Goal: Task Accomplishment & Management: Complete application form

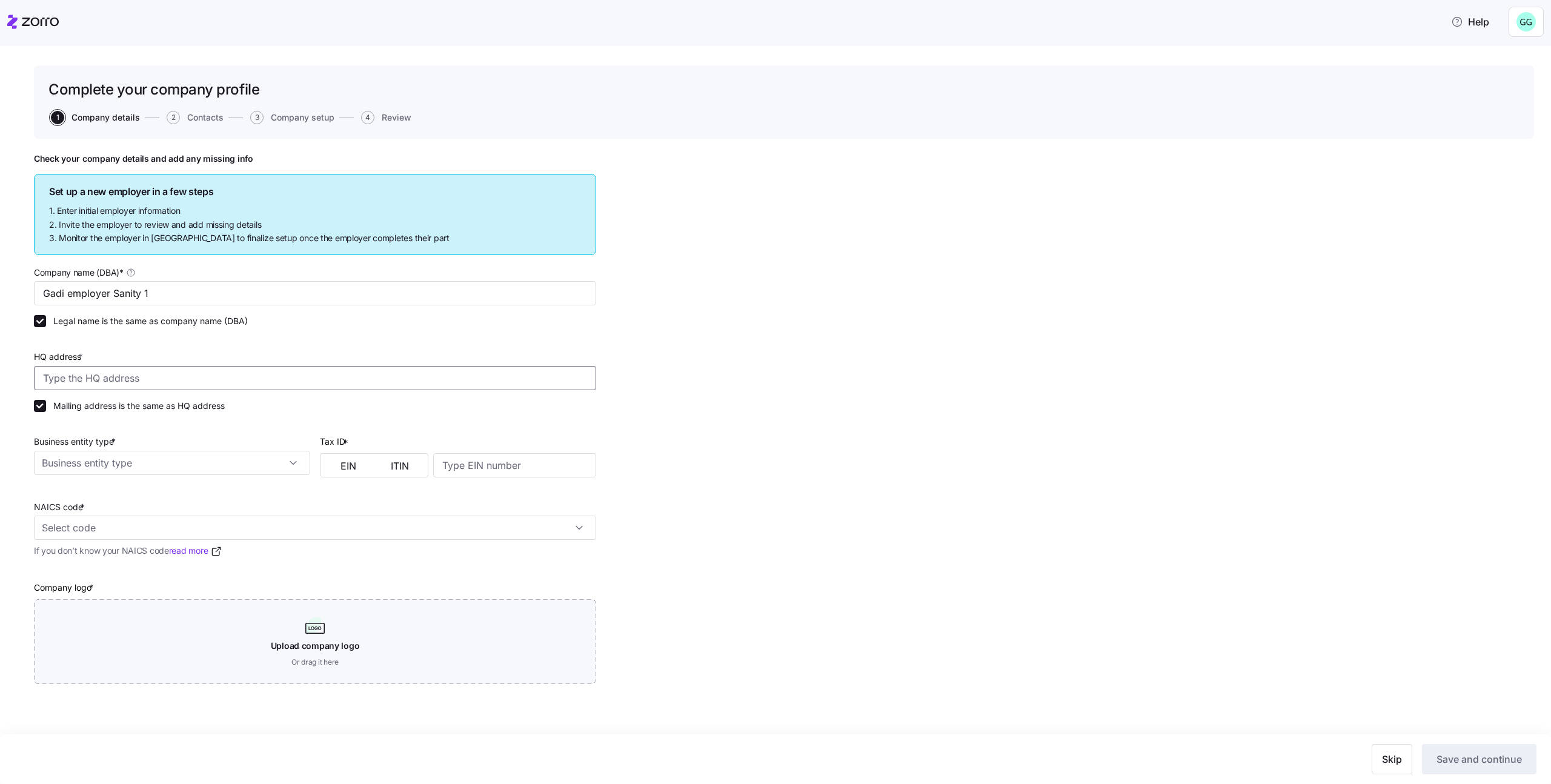
click at [498, 381] on input "HQ address *" at bounding box center [314, 377] width 562 height 24
click at [262, 373] on input "Ave of the Giants, Miranda, CA 95554, USA" at bounding box center [314, 377] width 562 height 24
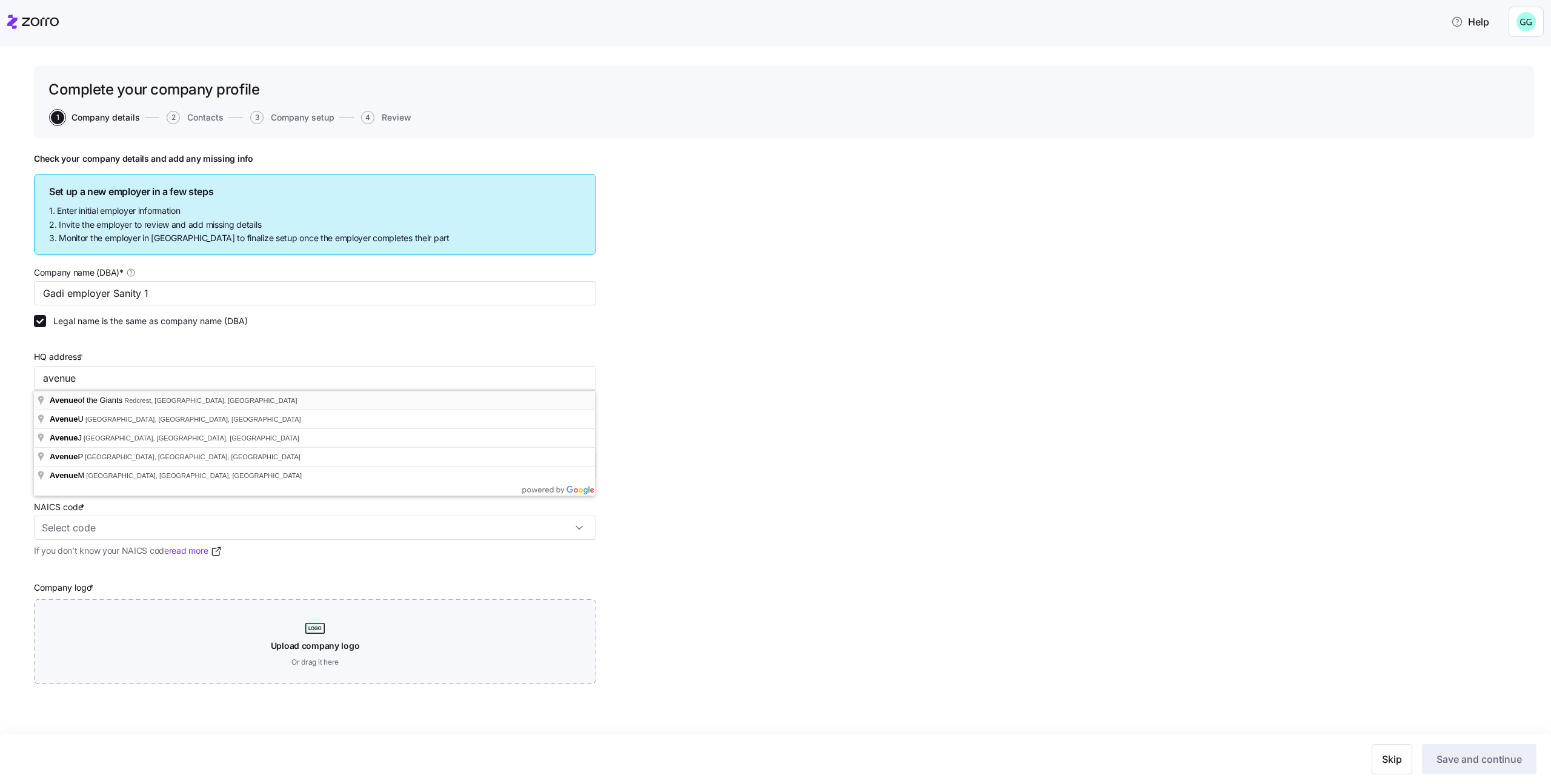
type input "Avenue of the Giants, Redcrest, CA, USA"
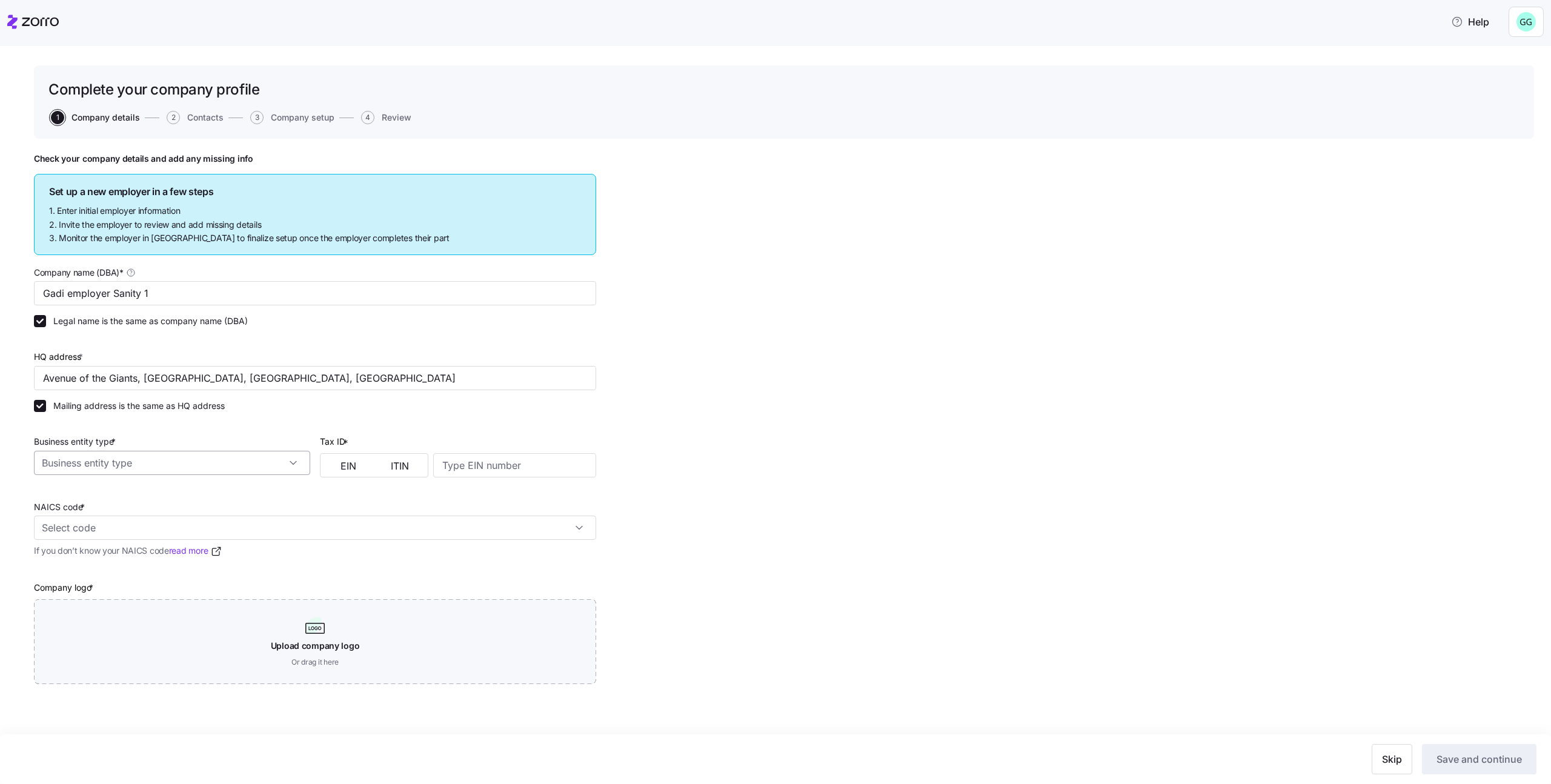
click at [222, 463] on input "Business entity type *" at bounding box center [172, 462] width 276 height 24
click at [212, 488] on div "C corporation" at bounding box center [172, 496] width 266 height 23
type input "C corporation"
click at [331, 472] on button "EIN" at bounding box center [349, 465] width 51 height 19
click at [501, 471] on input at bounding box center [514, 465] width 163 height 24
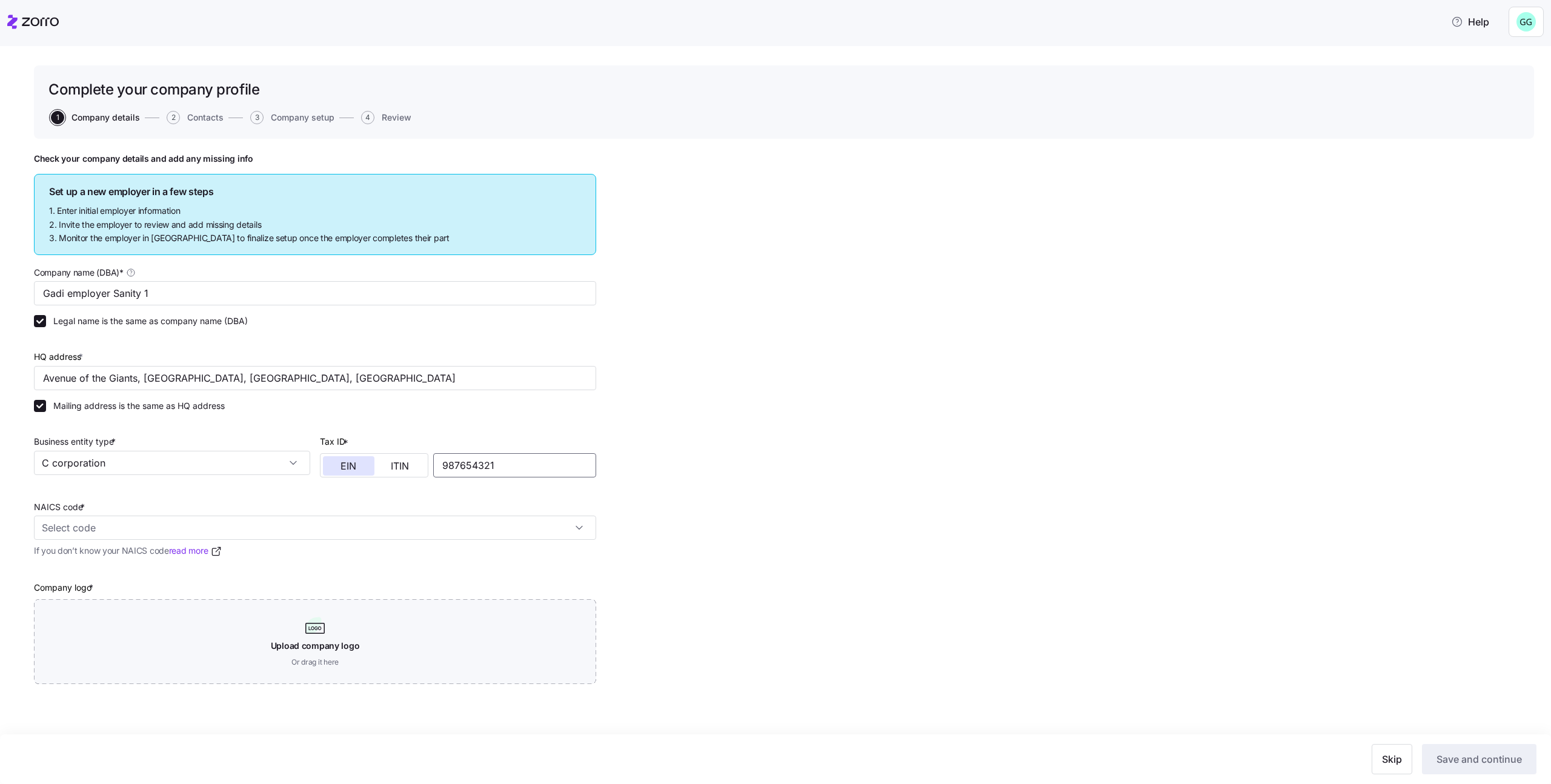
type input "987654321"
click at [447, 528] on input "NAICS code *" at bounding box center [314, 527] width 562 height 24
click at [444, 562] on div "Agriculture, Forestry, Fishing and Hunting 11" at bounding box center [315, 568] width 552 height 38
type input "11 - Agriculture, Forestry, Fishing and Hunting"
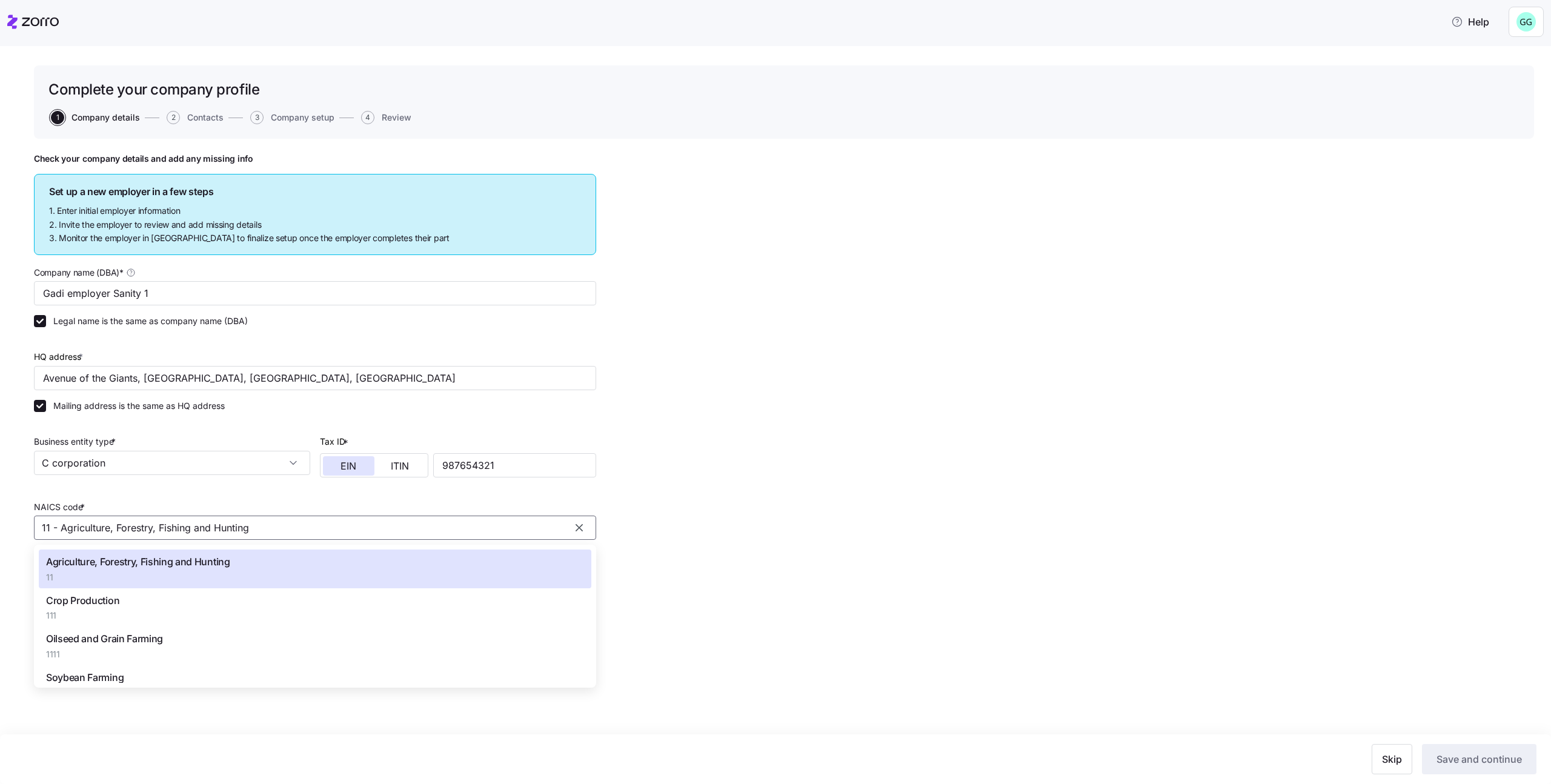
click at [907, 657] on div "Check your company details and add any missing info Set up a new employer in a …" at bounding box center [783, 449] width 1501 height 591
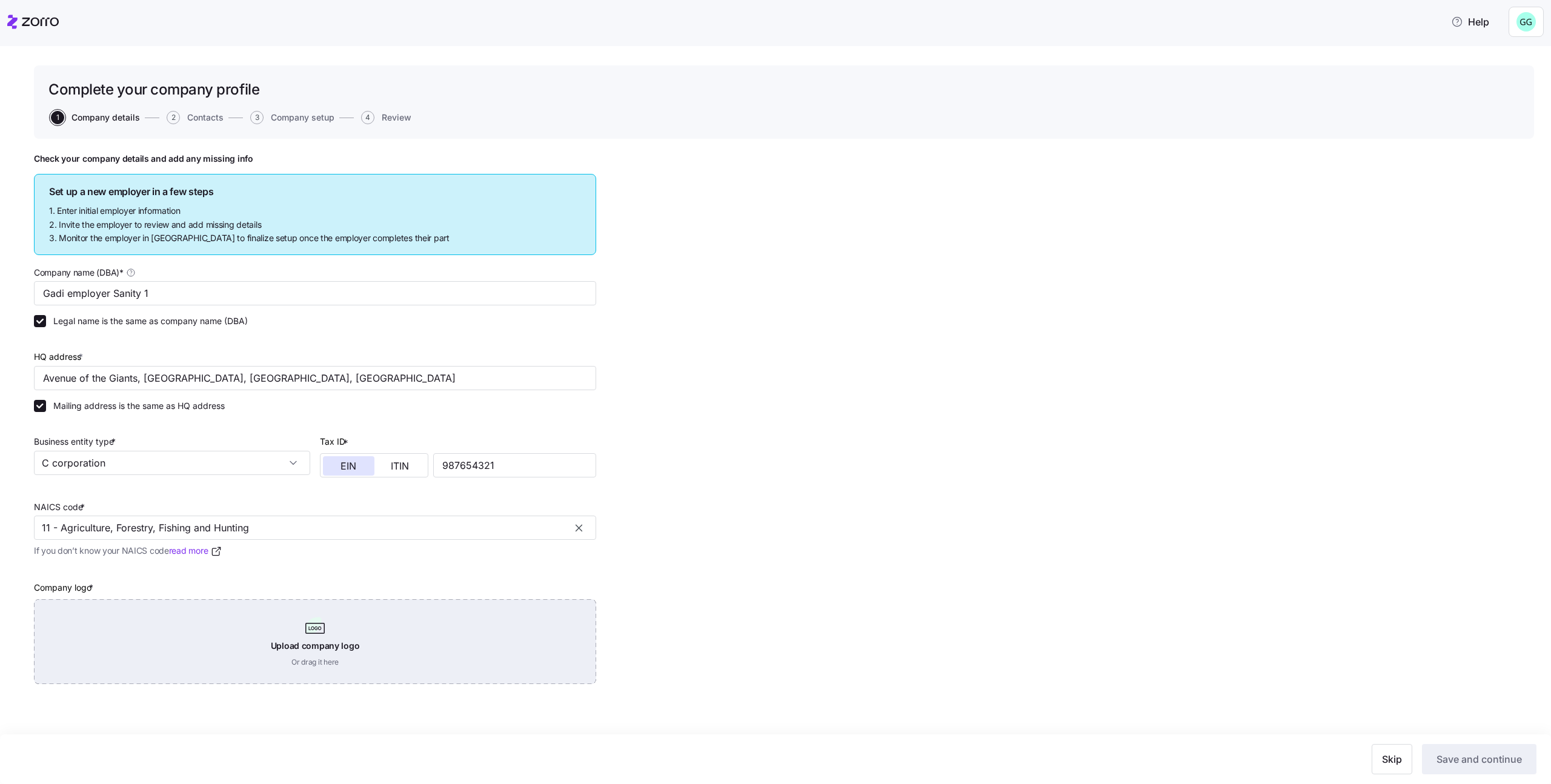
click at [556, 646] on div "Upload company logo Or drag it here" at bounding box center [314, 642] width 562 height 85
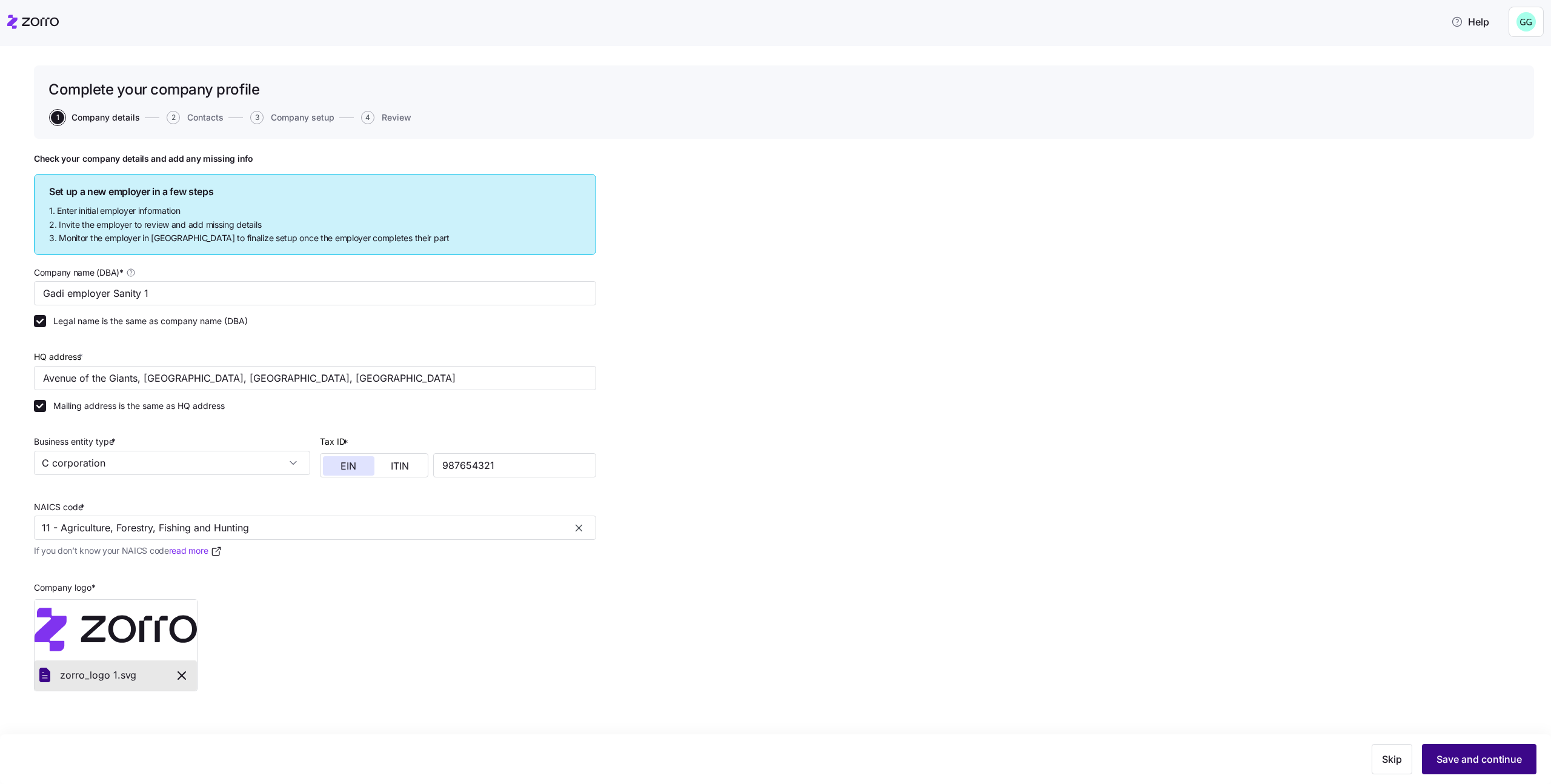
click at [1447, 752] on span "Save and continue" at bounding box center [1479, 758] width 86 height 14
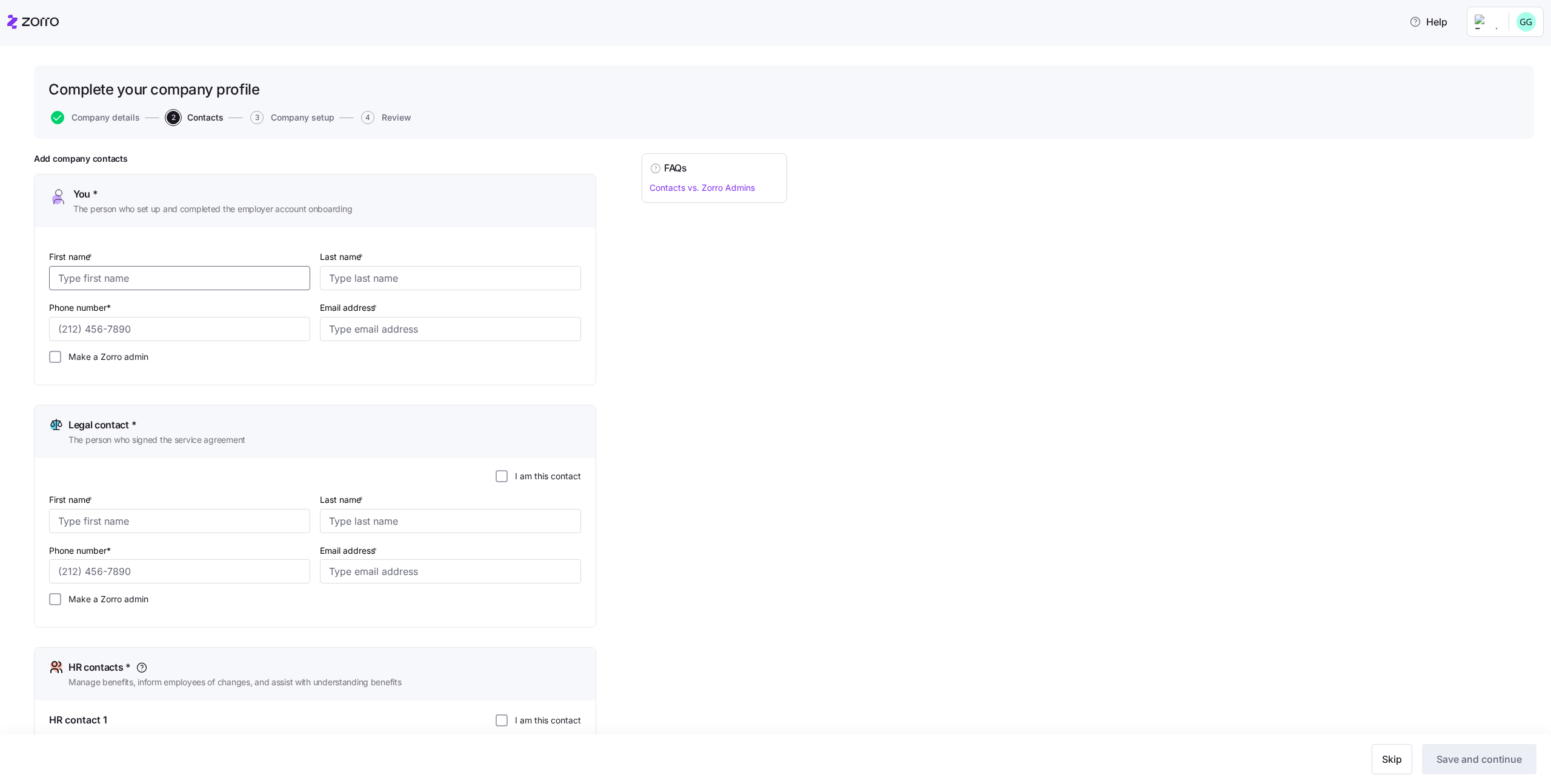
click at [176, 271] on input "First name *" at bounding box center [179, 277] width 261 height 24
type input "alice"
type input "beck"
type input "(888) 888-8888"
paste input "gadi.j+gadi_sanity_alice_prod@myzorro.co"
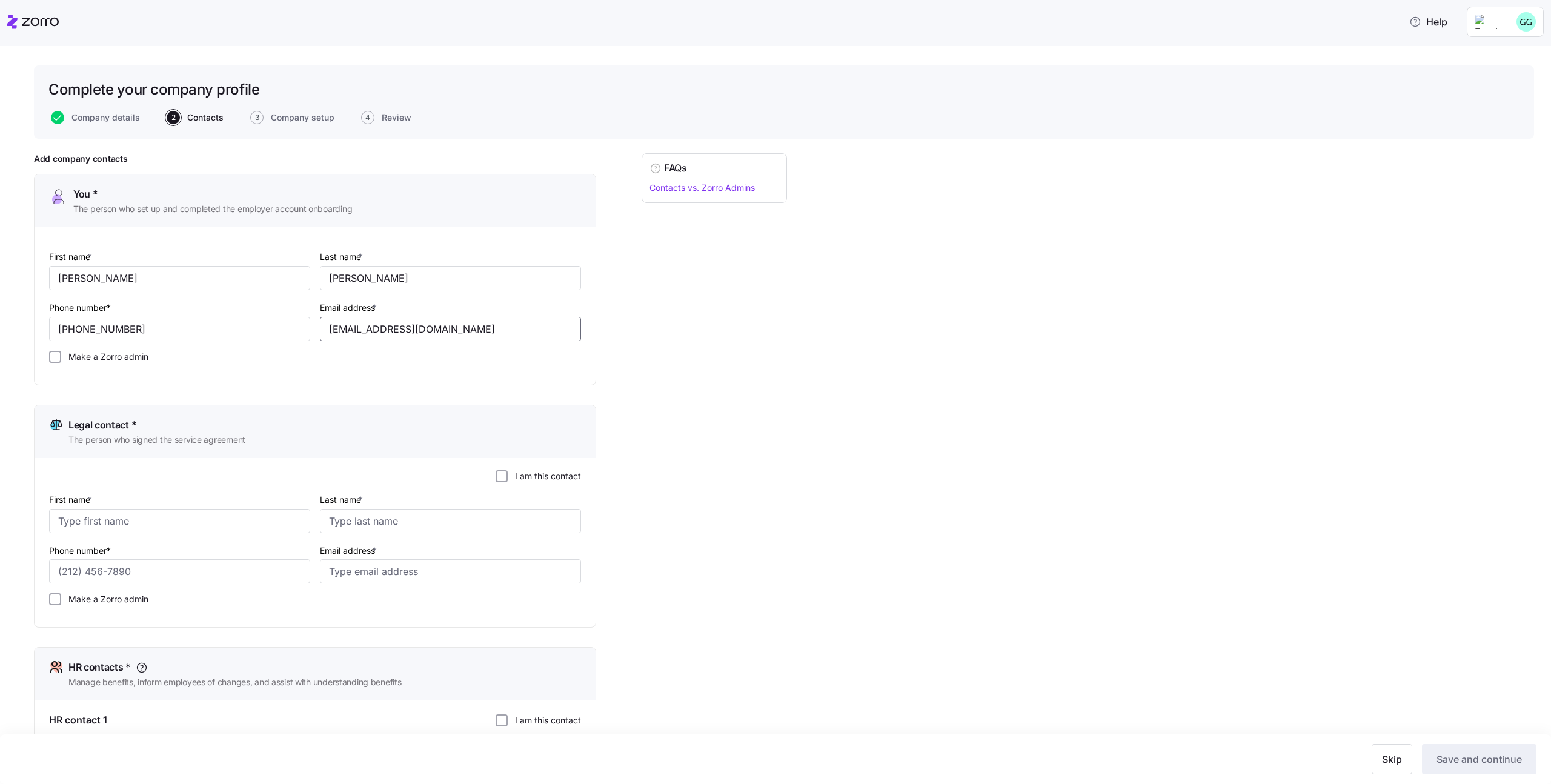
type input "gadi.j+gadi_sanity_alice_test@myzorro.co"
click at [510, 478] on label "I am this contact" at bounding box center [544, 476] width 73 height 12
click at [508, 478] on input "I am this contact" at bounding box center [502, 476] width 12 height 12
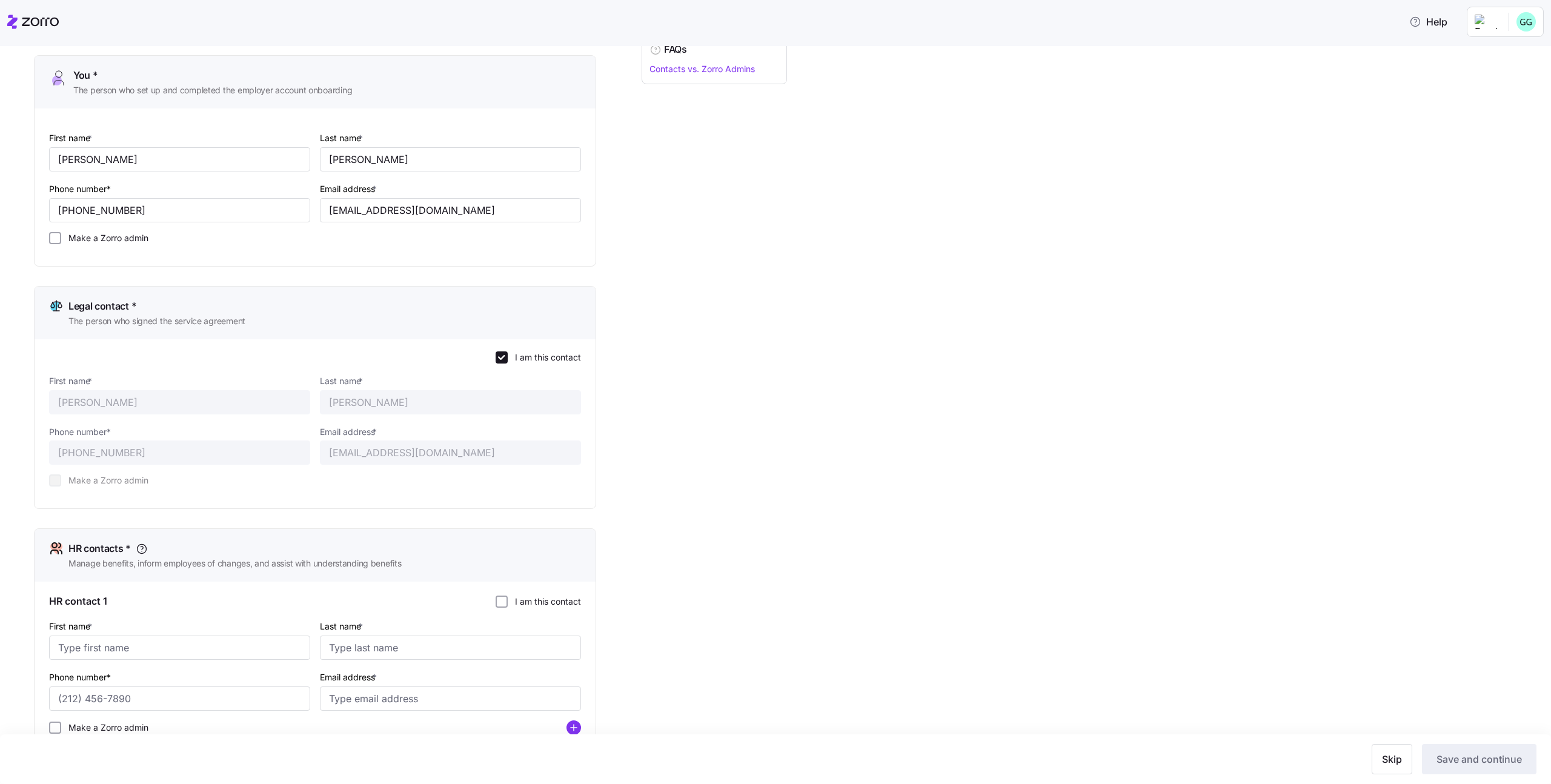
scroll to position [157, 0]
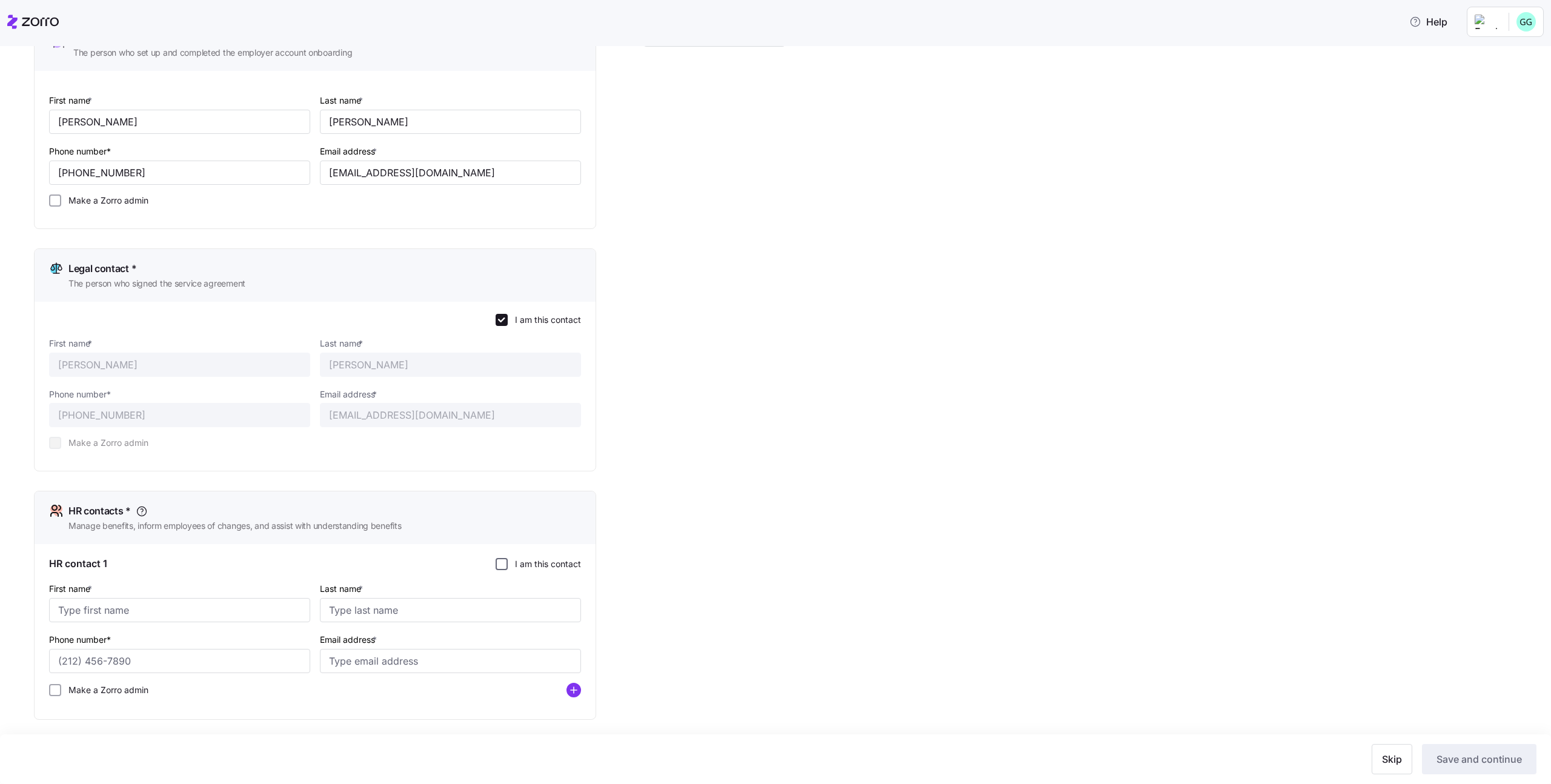
click at [502, 566] on input "I am this contact" at bounding box center [502, 564] width 12 height 12
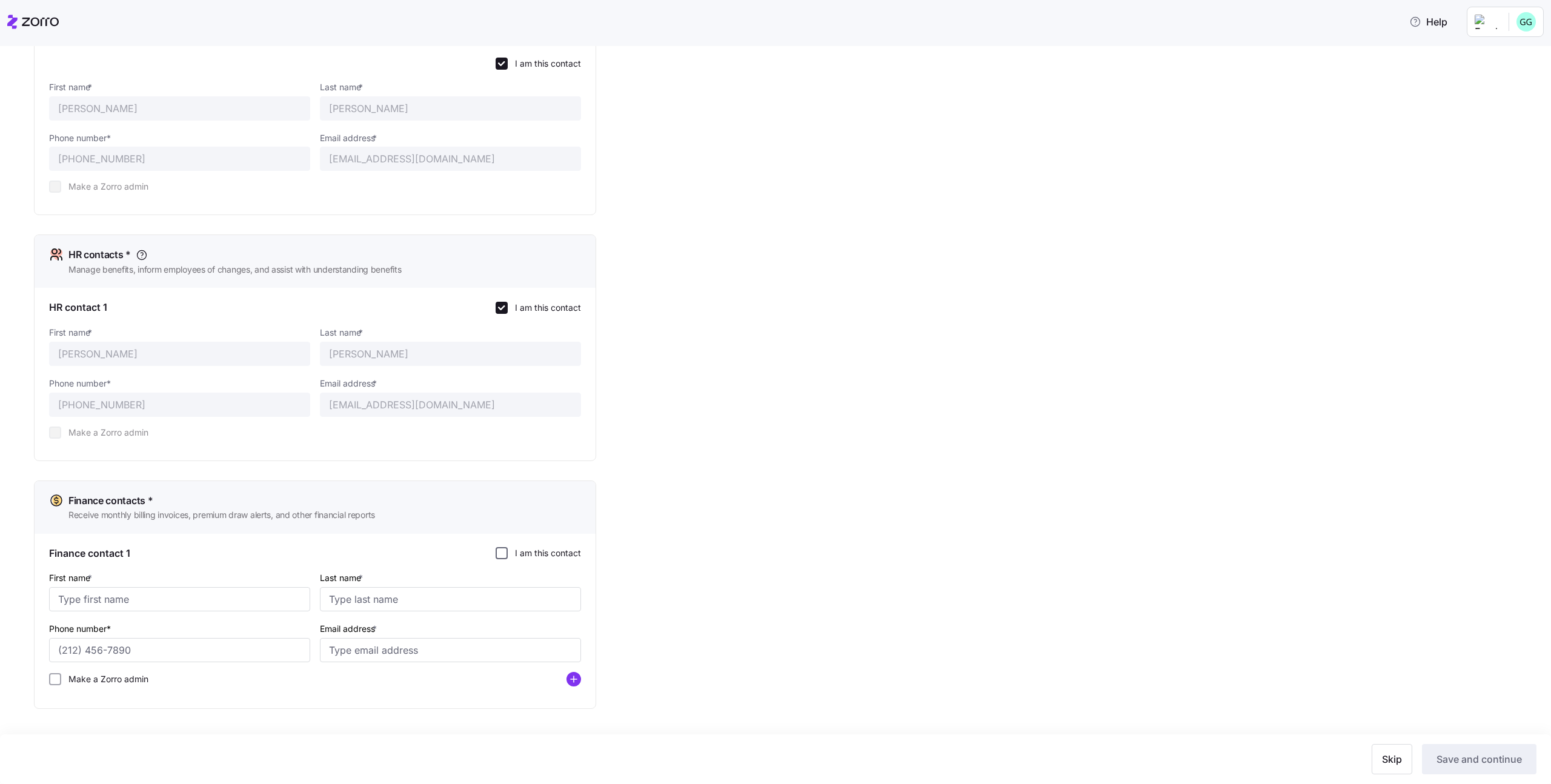
click at [502, 557] on input "I am this contact" at bounding box center [502, 553] width 12 height 12
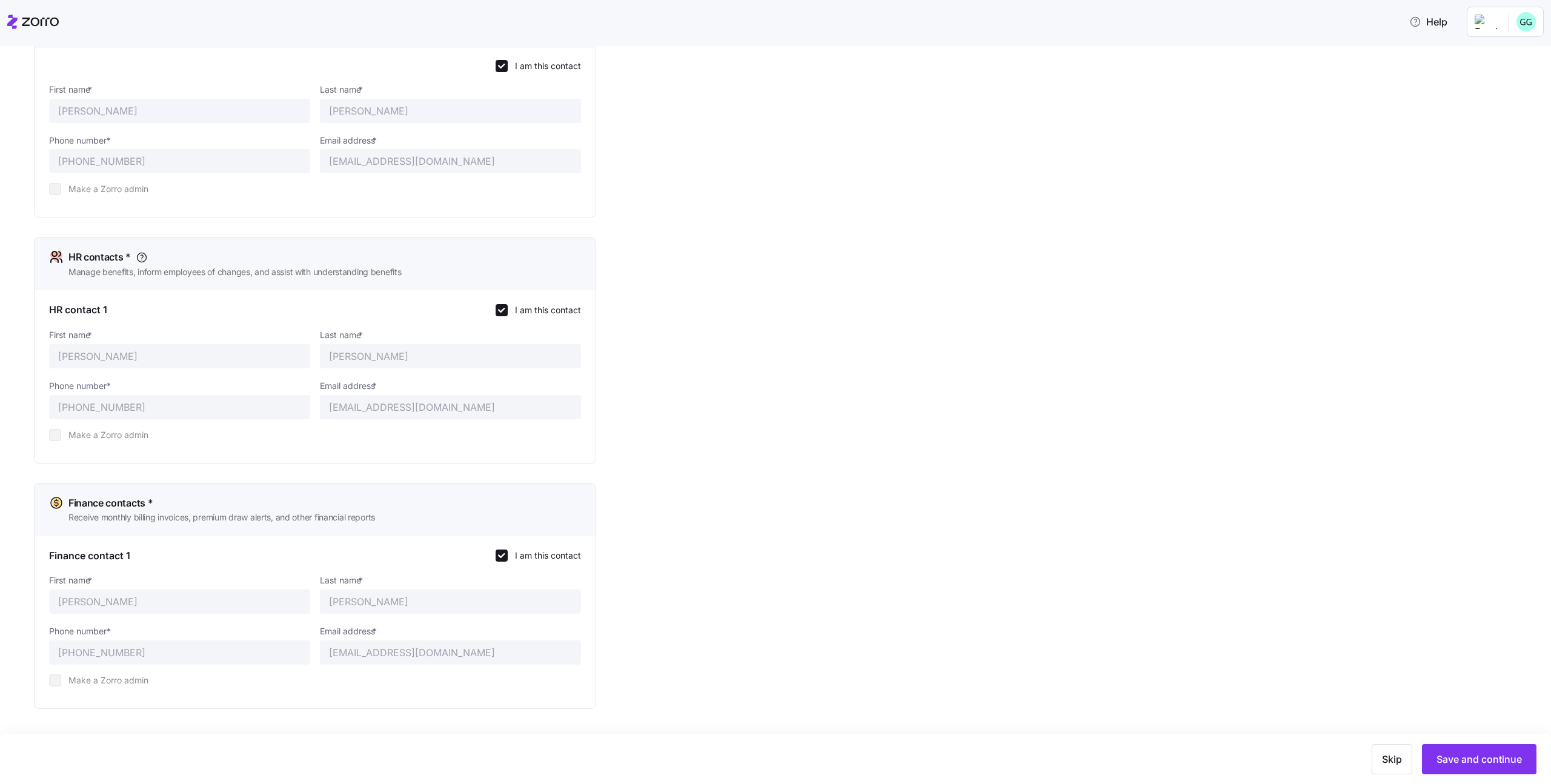
scroll to position [410, 0]
click at [1452, 759] on span "Save and continue" at bounding box center [1479, 758] width 86 height 14
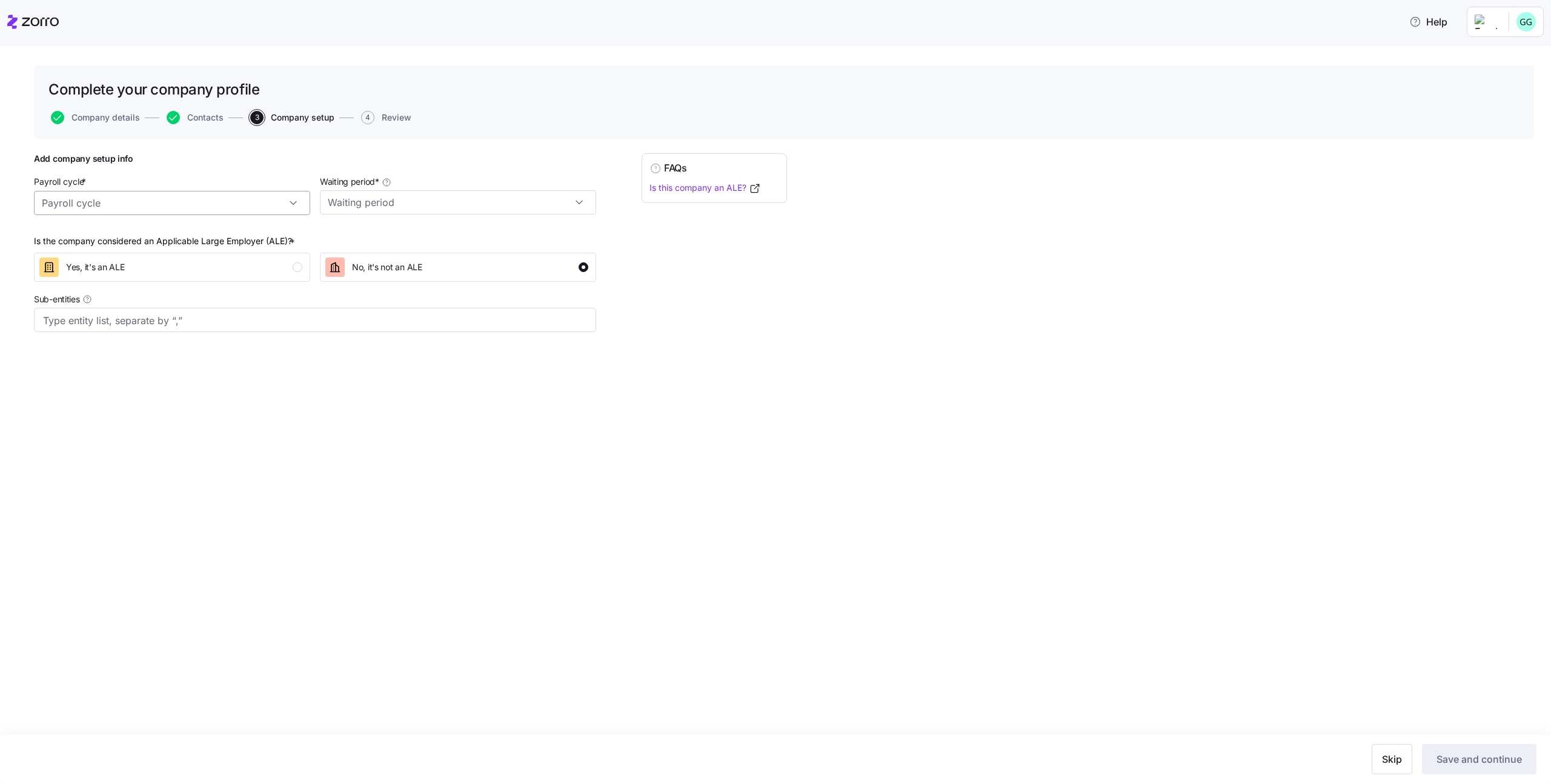
click at [220, 204] on input "Payroll cycle *" at bounding box center [172, 203] width 276 height 24
click at [203, 231] on div "Weekly (52 cycles)" at bounding box center [172, 236] width 266 height 23
type input "Weekly (52 cycles)"
click at [444, 192] on input "Waiting period *" at bounding box center [458, 202] width 276 height 24
click at [439, 230] on div "No waiting period" at bounding box center [458, 235] width 266 height 23
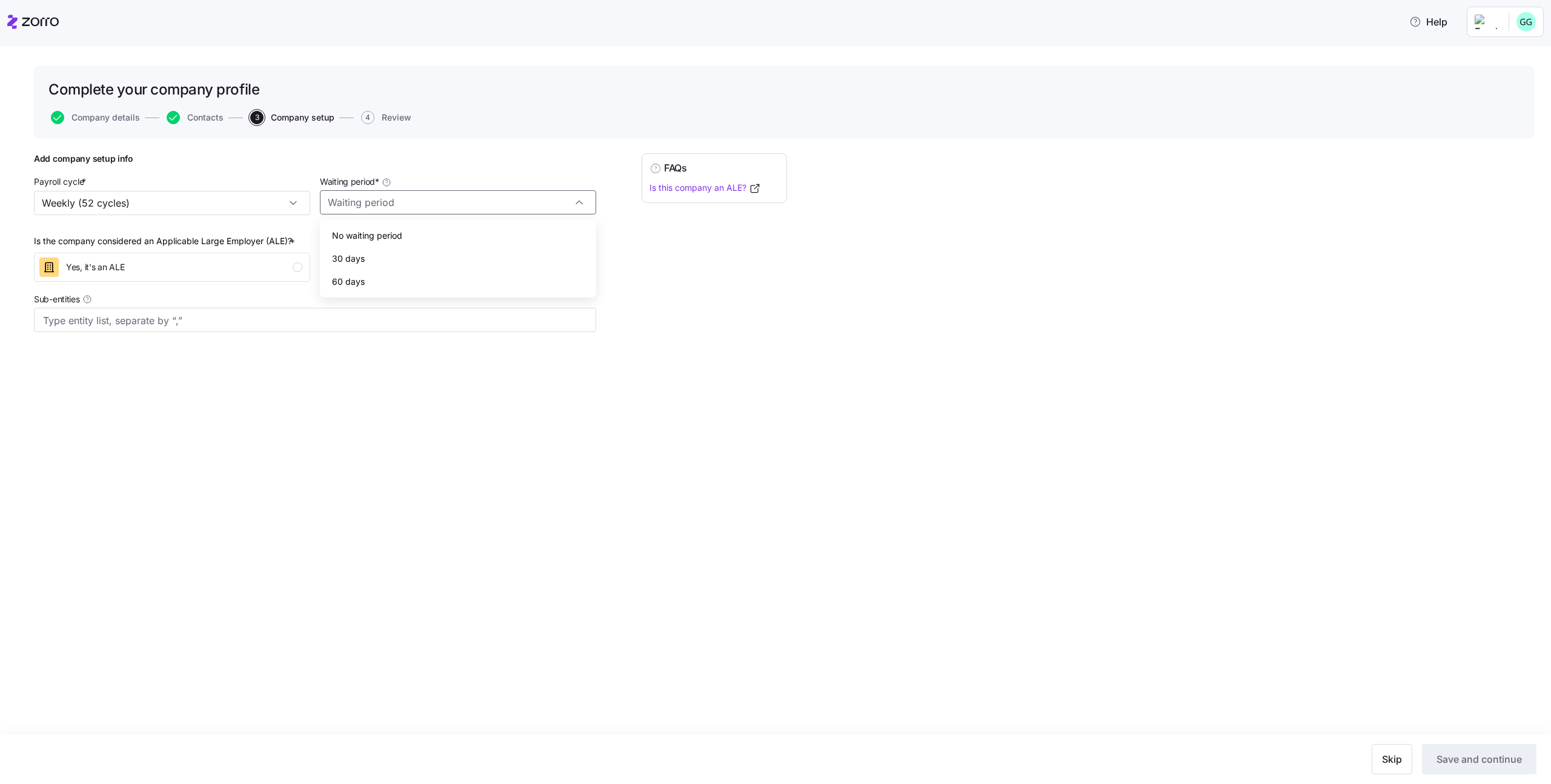
type input "No waiting period"
click at [1489, 750] on button "Save and continue" at bounding box center [1478, 758] width 114 height 30
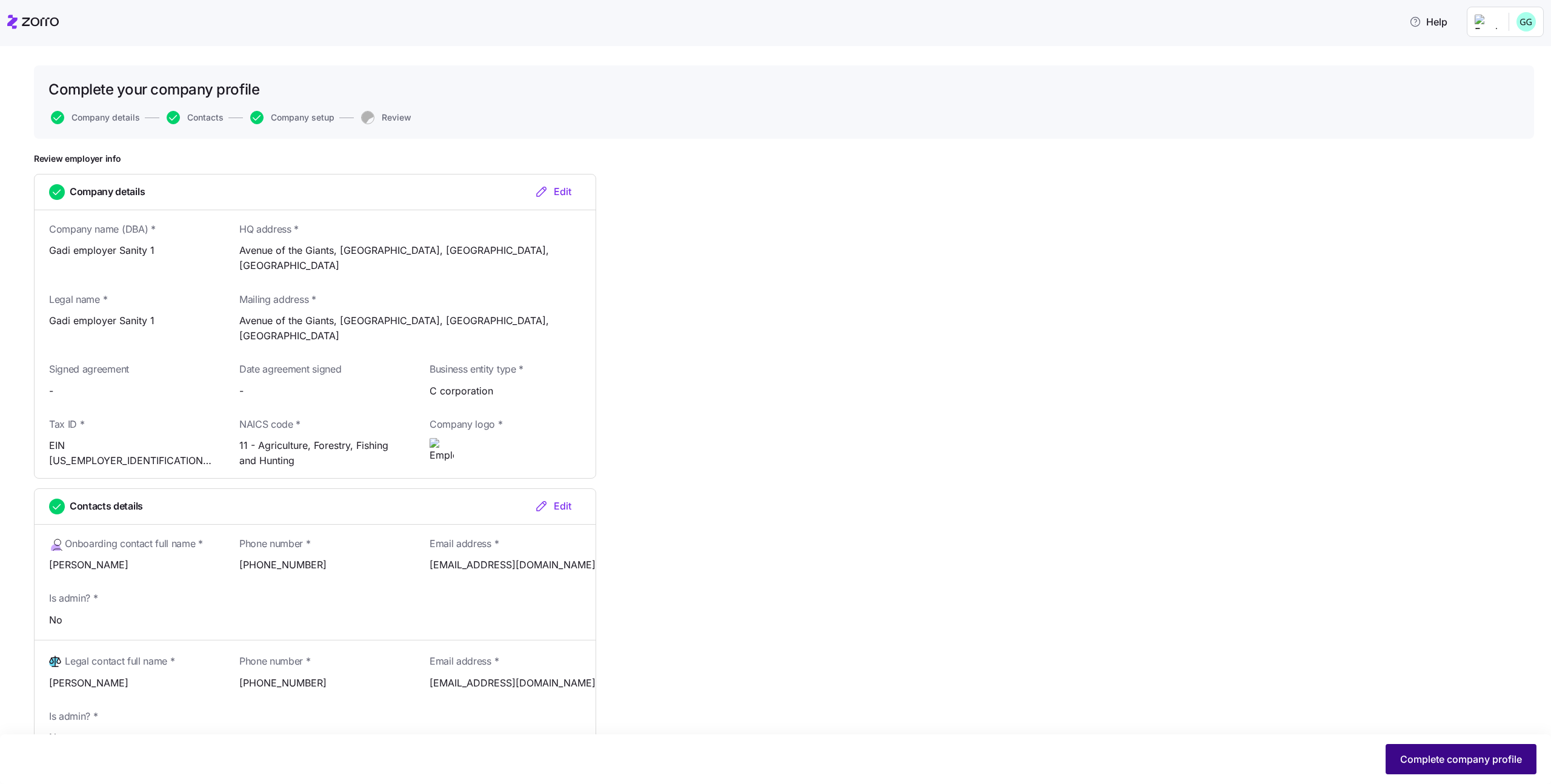
click at [1439, 760] on span "Complete company profile" at bounding box center [1462, 758] width 122 height 14
